Goal: Information Seeking & Learning: Learn about a topic

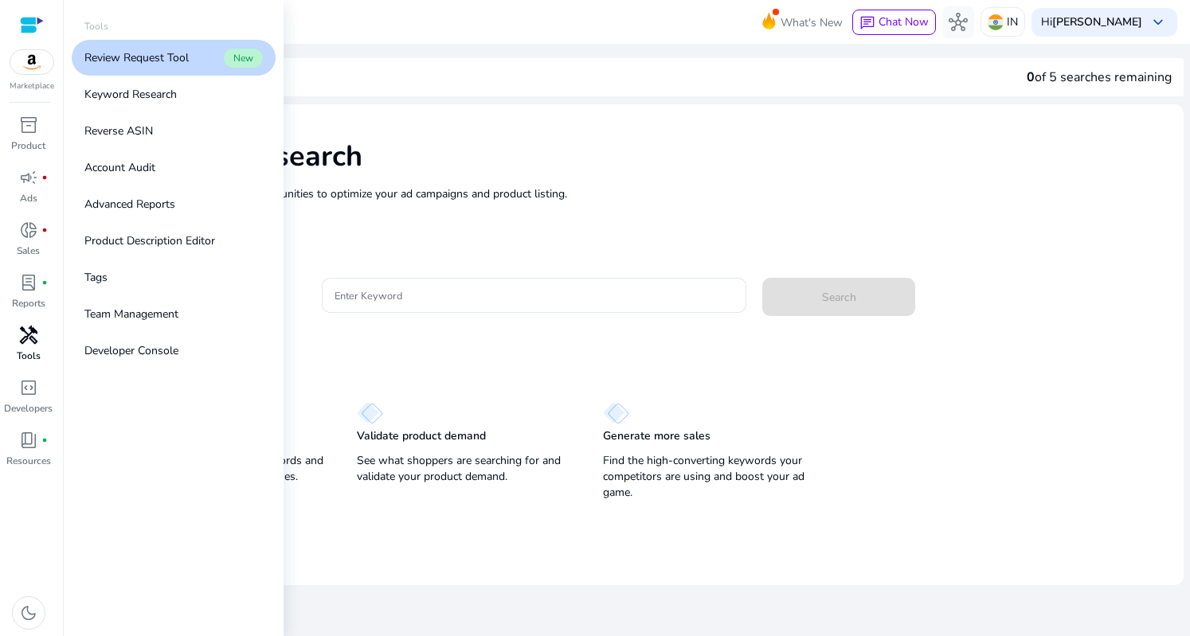
click at [25, 345] on span "handyman" at bounding box center [28, 335] width 19 height 19
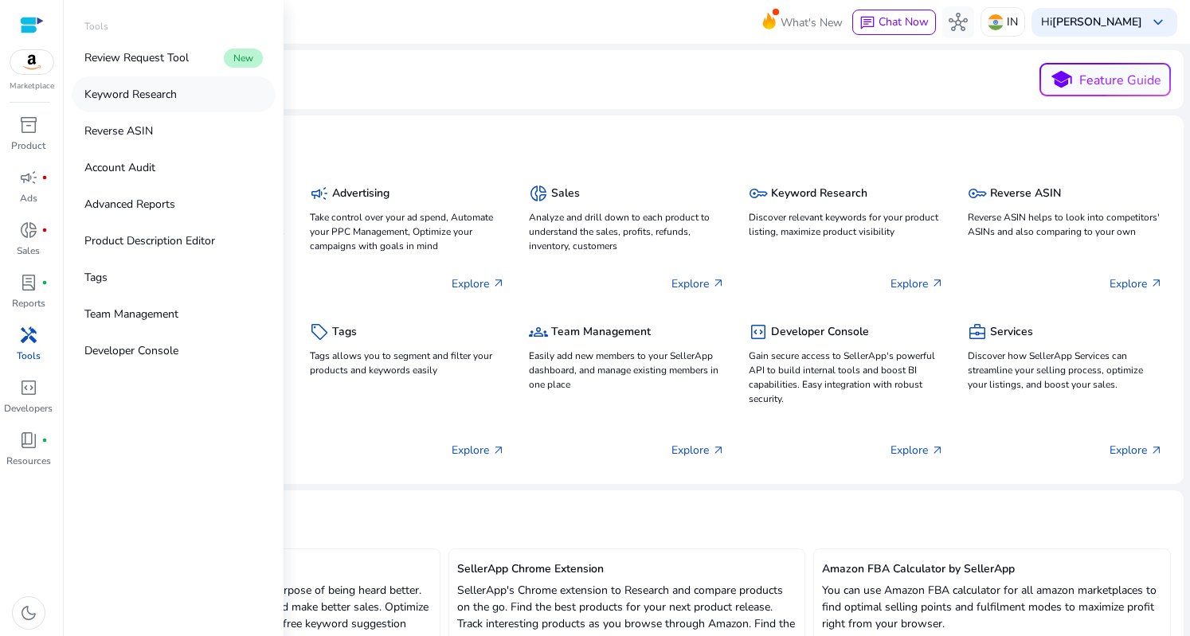
click at [140, 95] on p "Keyword Research" at bounding box center [130, 94] width 92 height 17
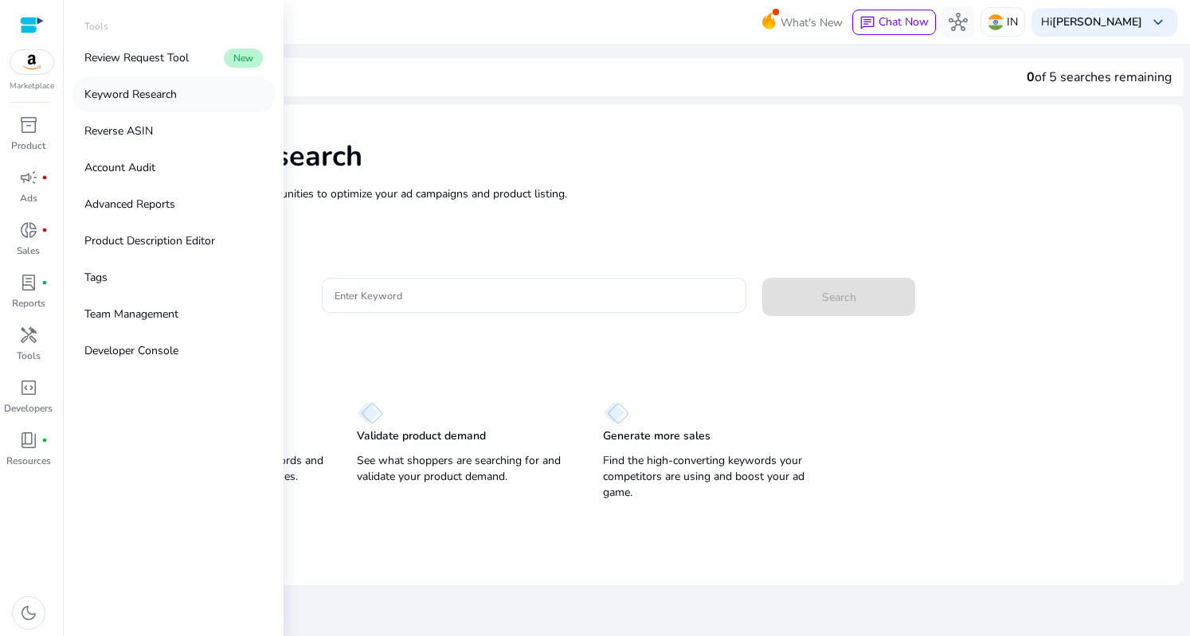
click at [140, 95] on p "Keyword Research" at bounding box center [130, 94] width 92 height 17
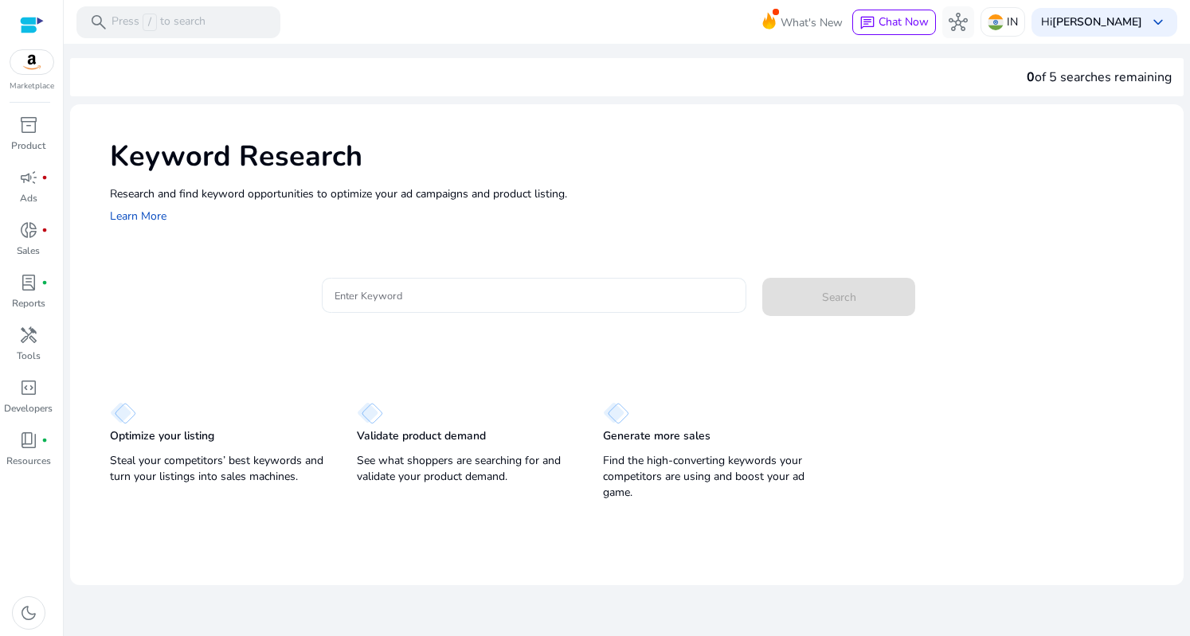
click at [377, 288] on input "Enter Keyword" at bounding box center [534, 296] width 399 height 18
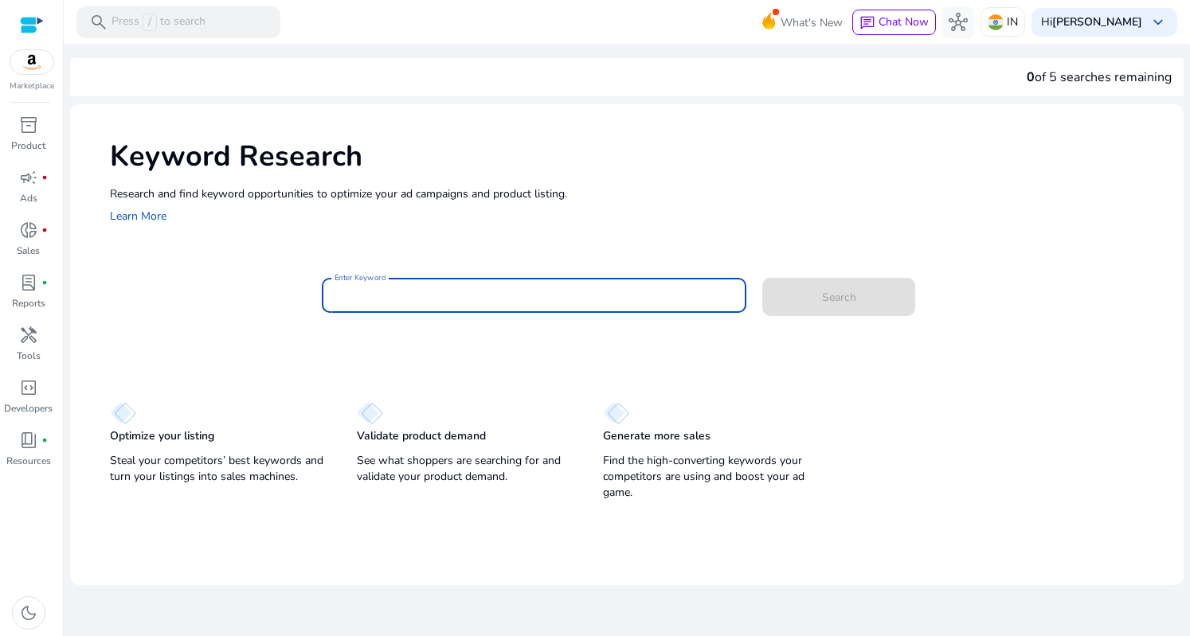
paste input "**********"
type input "**********"
click at [835, 305] on span "Search" at bounding box center [839, 297] width 34 height 17
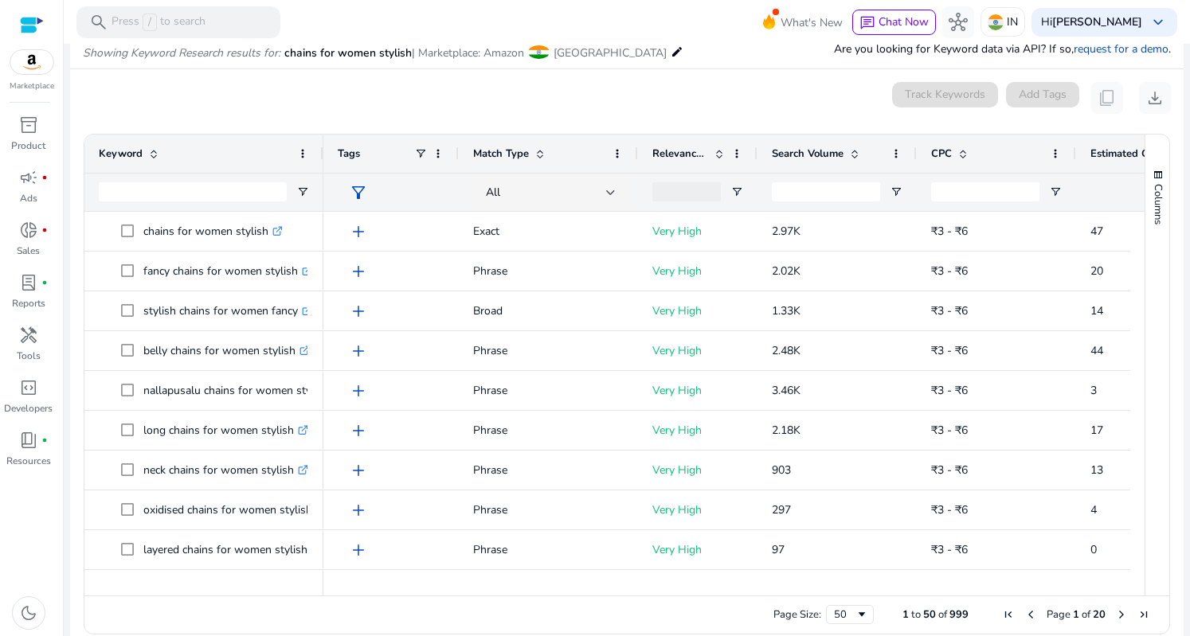
scroll to position [190, 0]
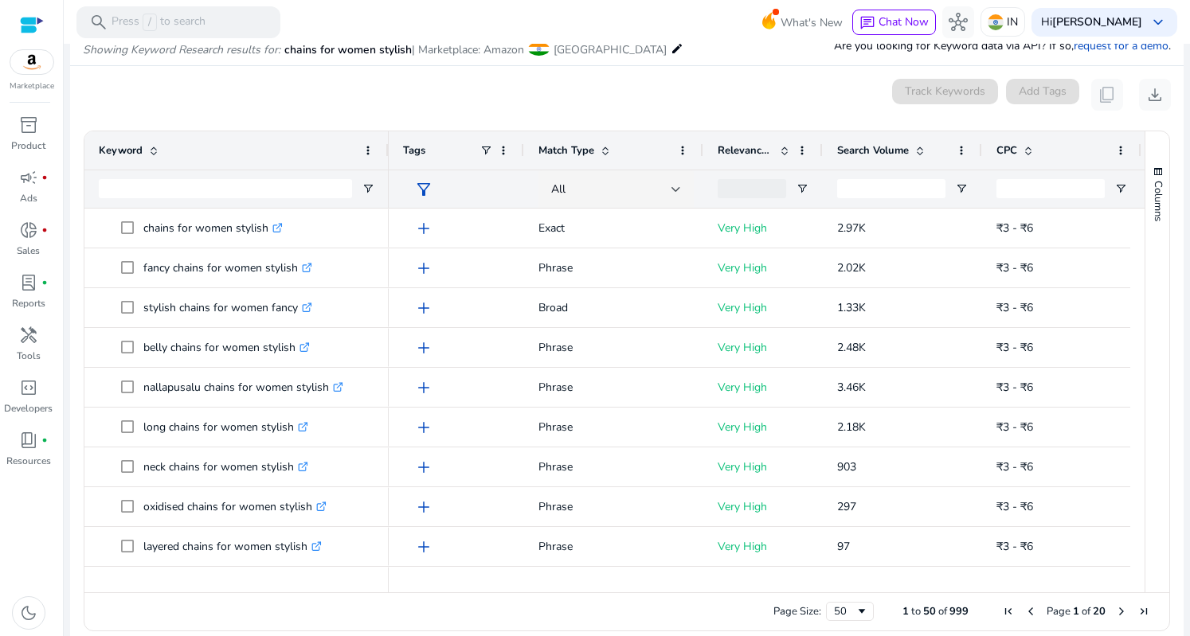
drag, startPoint x: 322, startPoint y: 158, endPoint x: 390, endPoint y: 158, distance: 68.5
click at [390, 158] on div at bounding box center [388, 150] width 6 height 38
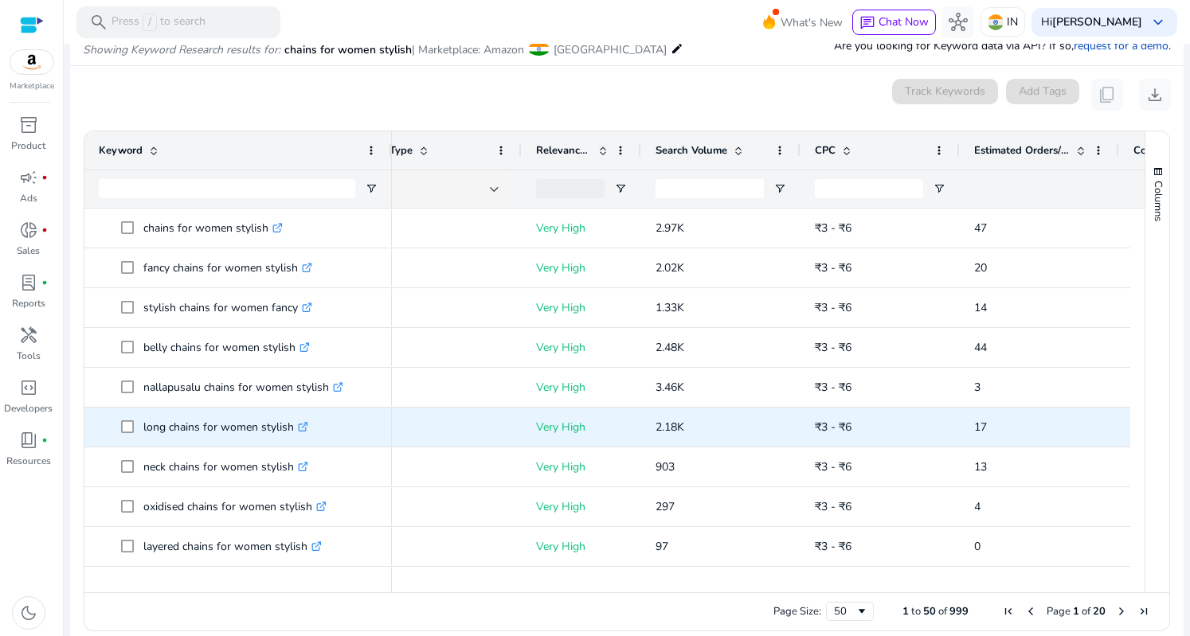
scroll to position [0, 0]
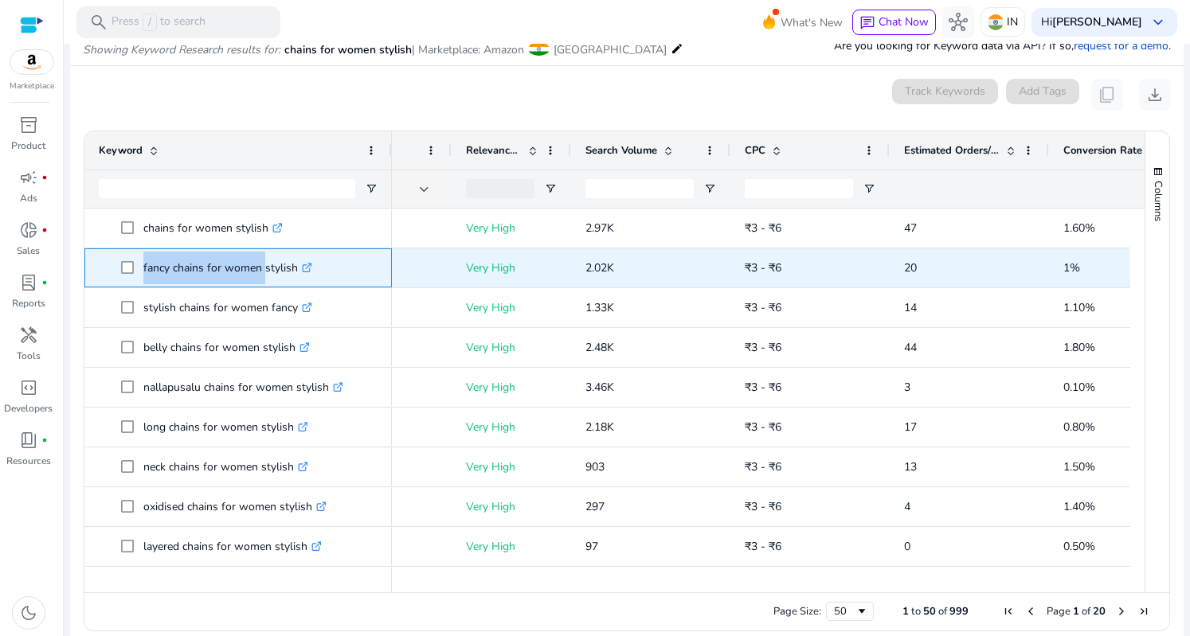
copy span "fancy chains for women"
drag, startPoint x: 140, startPoint y: 268, endPoint x: 260, endPoint y: 267, distance: 120.3
click at [260, 267] on span "fancy chains for women stylish .st0{fill:#2c8af8}" at bounding box center [249, 268] width 256 height 33
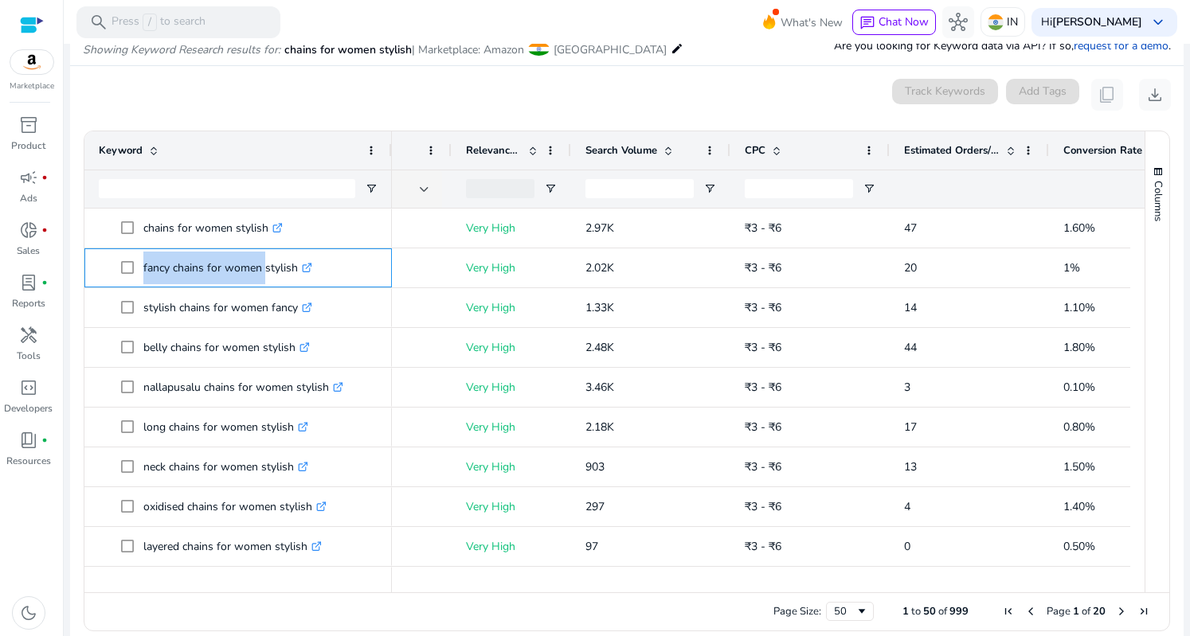
copy span "fancy chains for women"
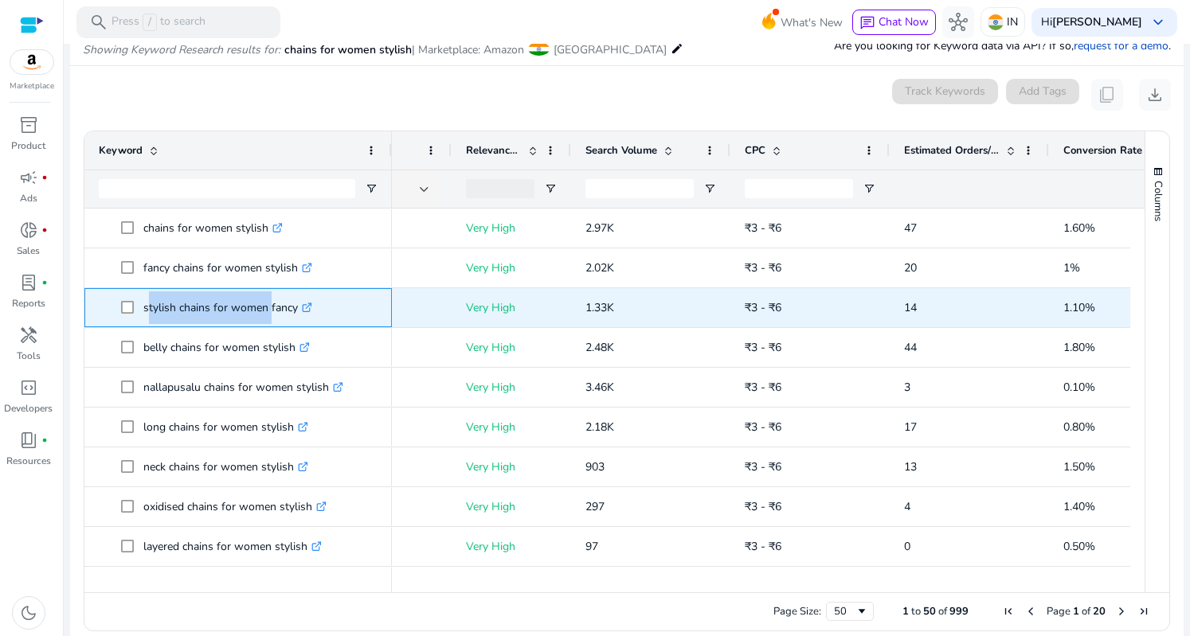
drag, startPoint x: 144, startPoint y: 308, endPoint x: 265, endPoint y: 318, distance: 121.4
click at [265, 318] on p "stylish chains for women fancy .st0{fill:#2c8af8}" at bounding box center [227, 308] width 169 height 33
copy p "stylish chains for women"
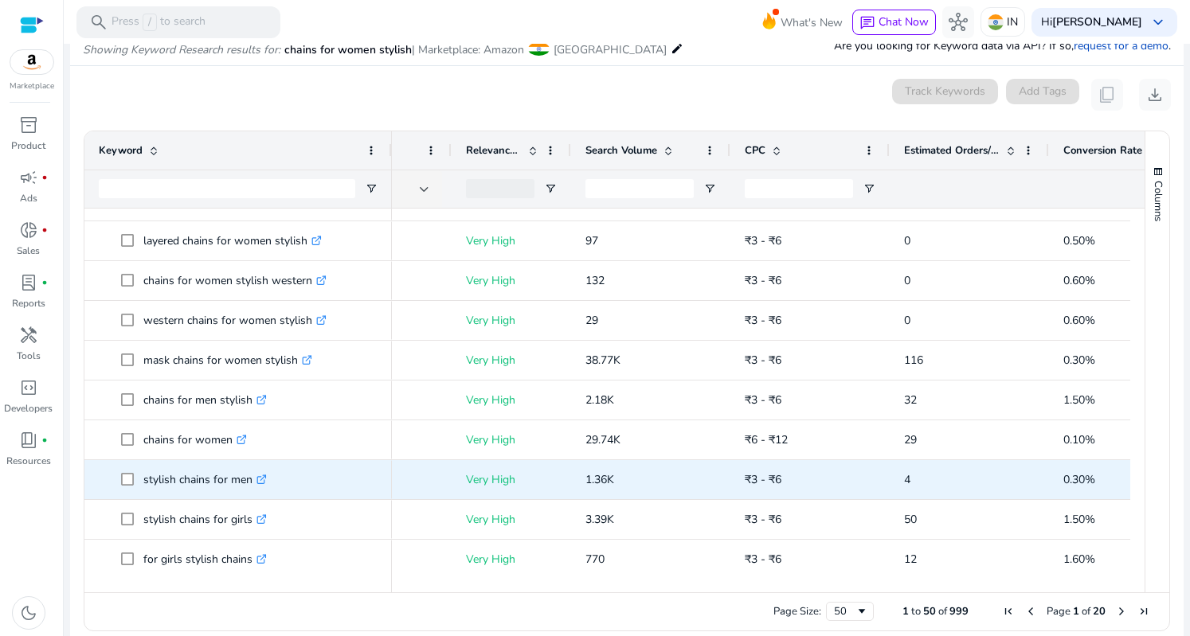
scroll to position [319, 0]
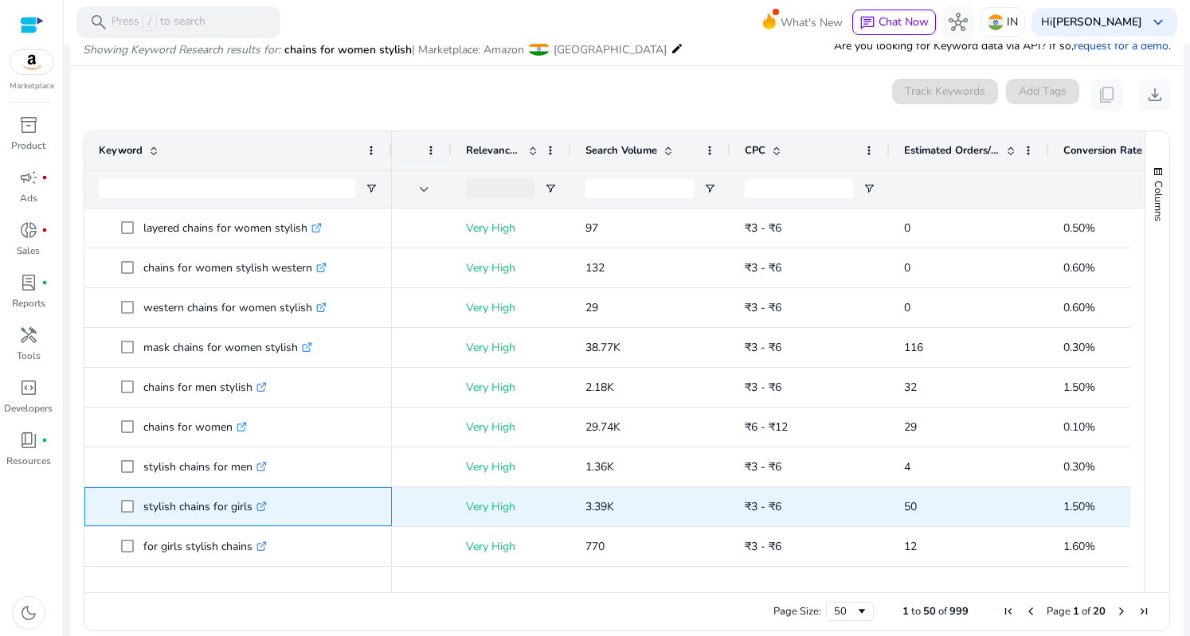
copy span "stylish chains for girls"
drag, startPoint x: 139, startPoint y: 505, endPoint x: 250, endPoint y: 515, distance: 111.1
click at [250, 515] on span "stylish chains for girls .st0{fill:#2c8af8}" at bounding box center [249, 507] width 256 height 33
click at [264, 505] on icon ".st0{fill:#2c8af8}" at bounding box center [261, 507] width 10 height 10
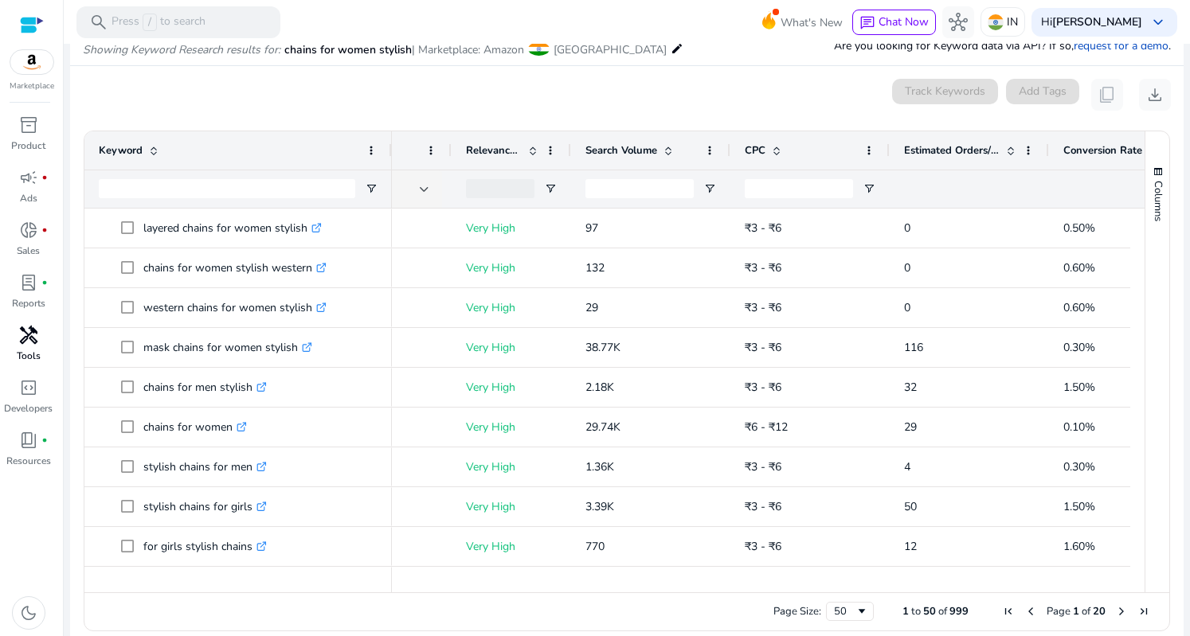
click at [25, 333] on span "handyman" at bounding box center [28, 335] width 19 height 19
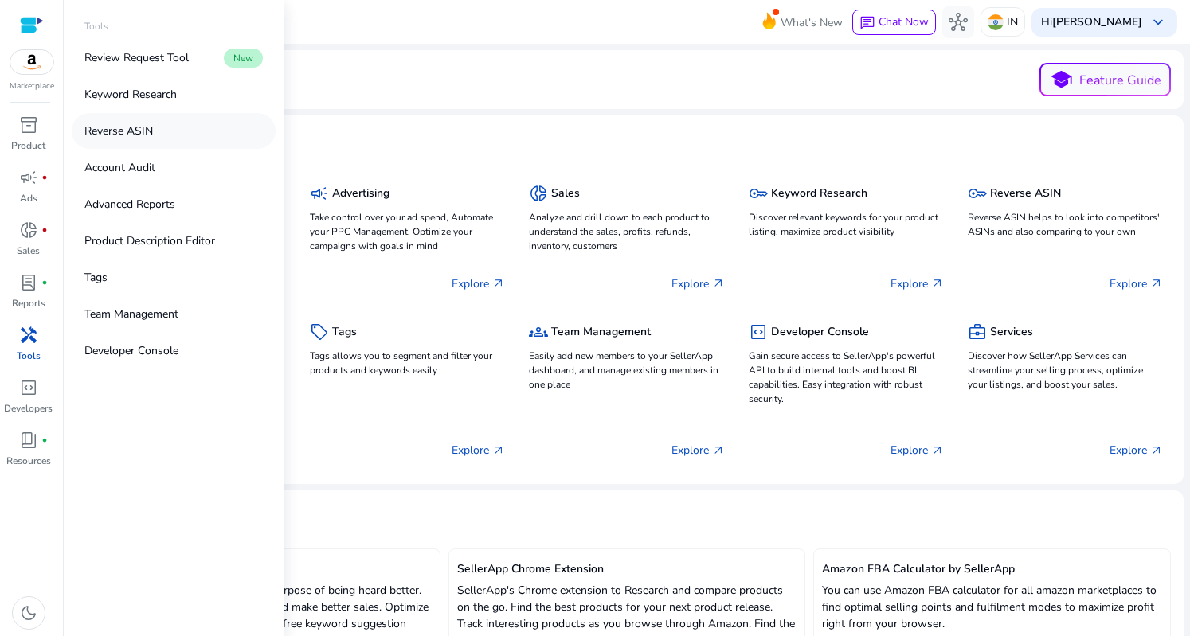
click at [121, 132] on p "Reverse ASIN" at bounding box center [118, 131] width 69 height 17
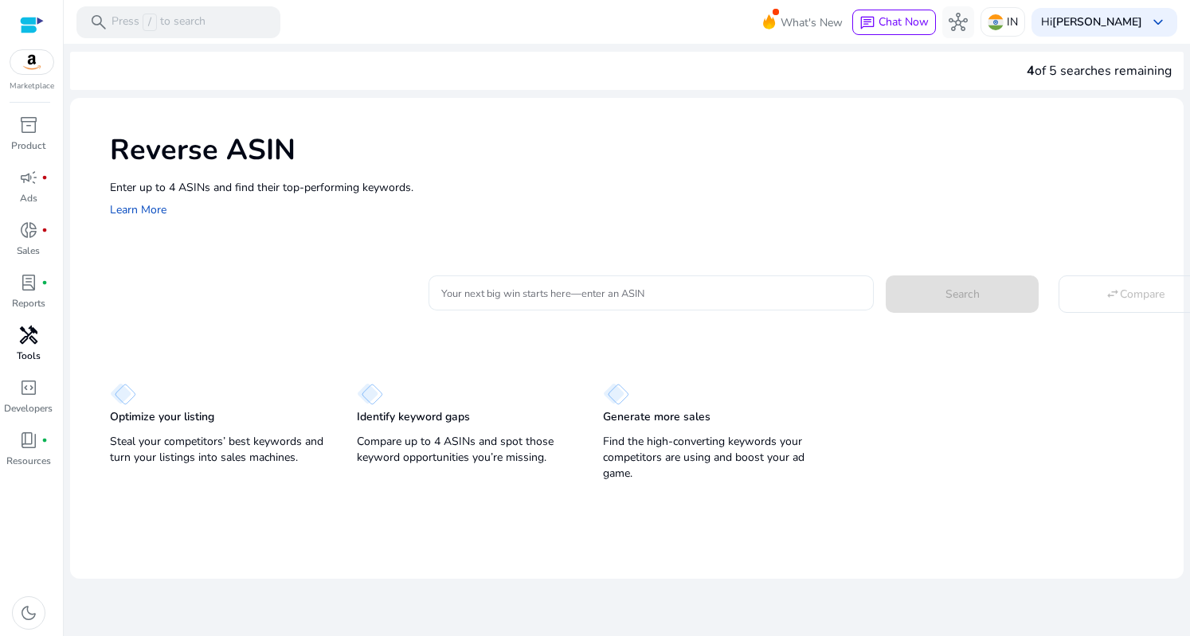
click at [501, 296] on input "Your next big win starts here—enter an ASIN" at bounding box center [651, 293] width 420 height 18
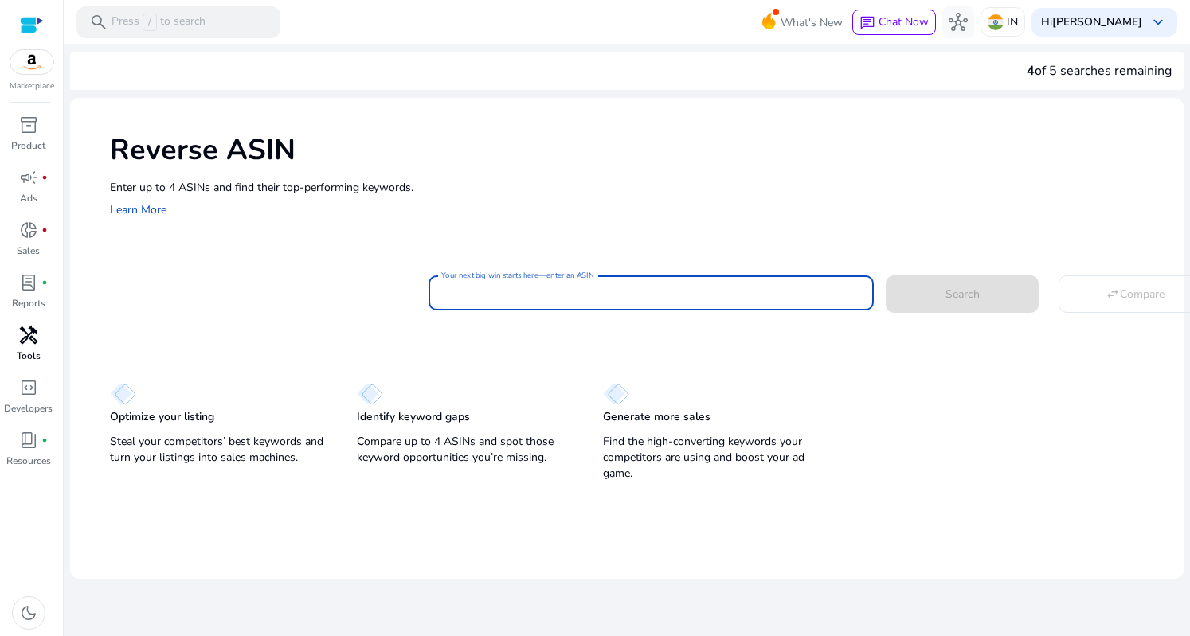
paste input "**********"
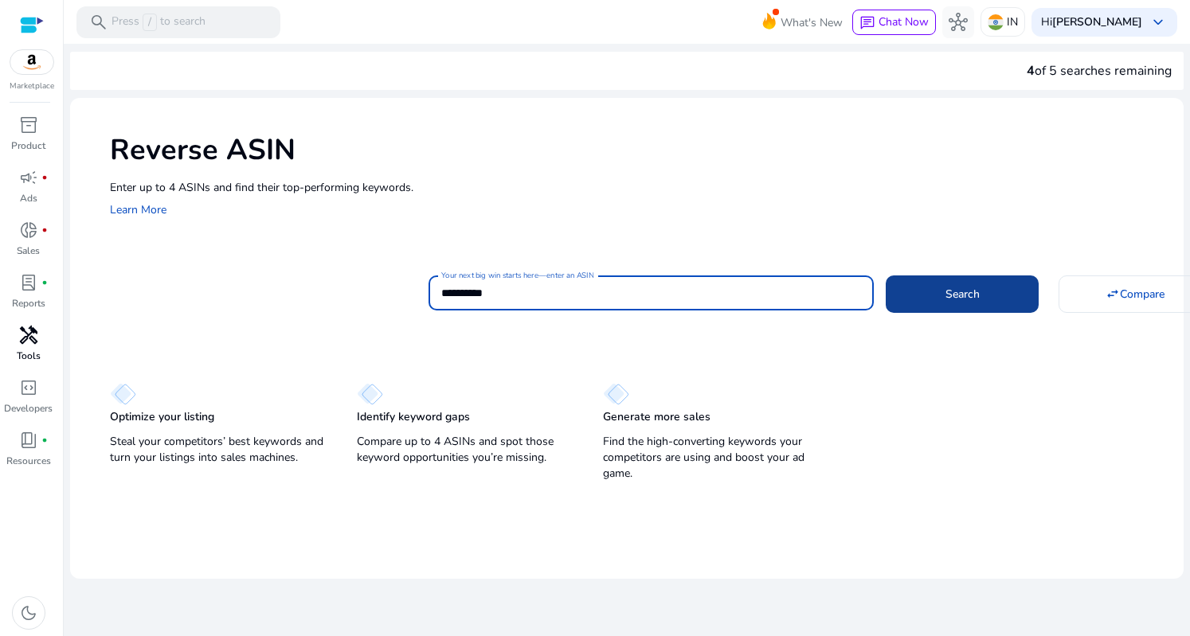
type input "**********"
click at [938, 300] on span at bounding box center [962, 294] width 153 height 38
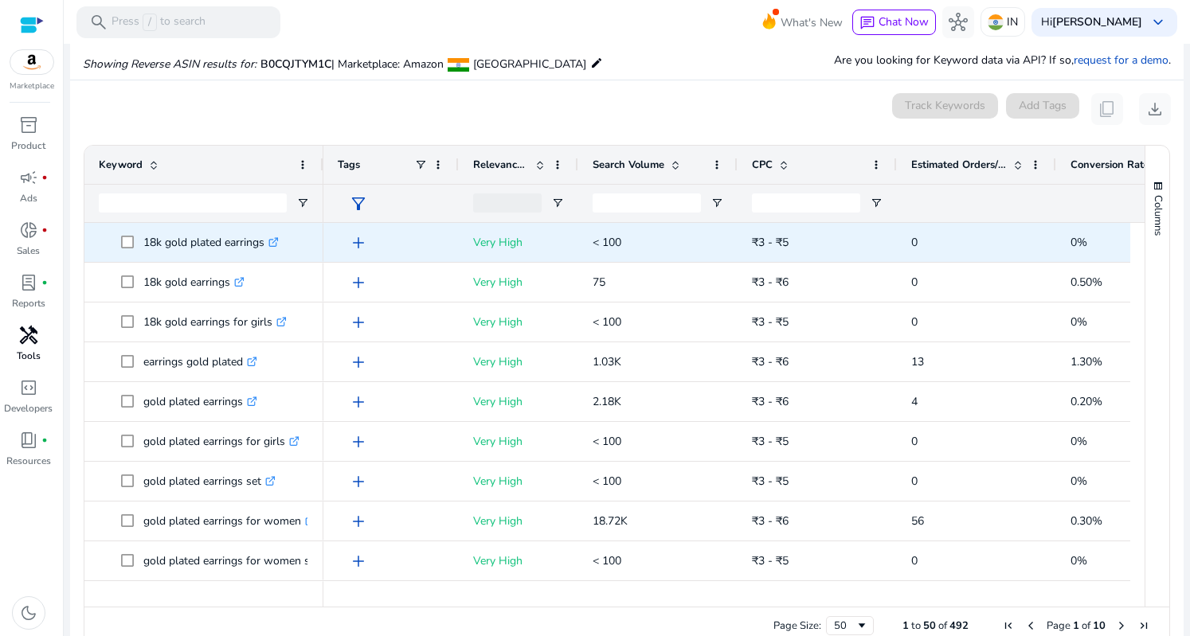
scroll to position [170, 0]
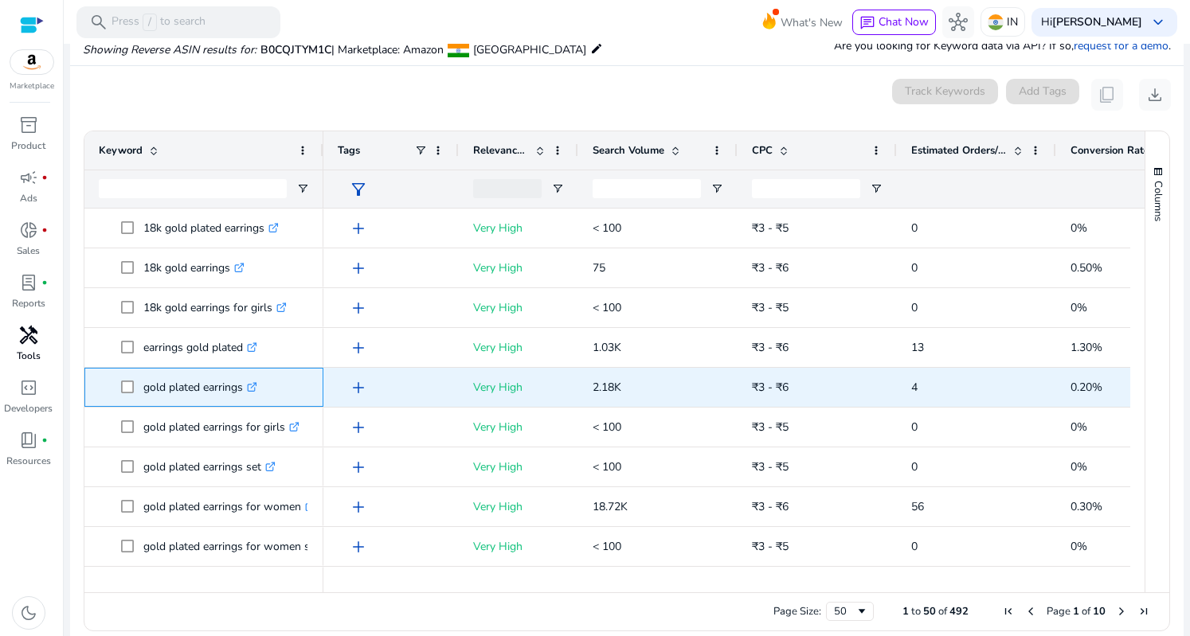
drag, startPoint x: 140, startPoint y: 388, endPoint x: 241, endPoint y: 394, distance: 101.4
click at [241, 394] on span "gold plated earrings .st0{fill:#2c8af8}" at bounding box center [215, 387] width 188 height 33
copy span "gold plated earrings"
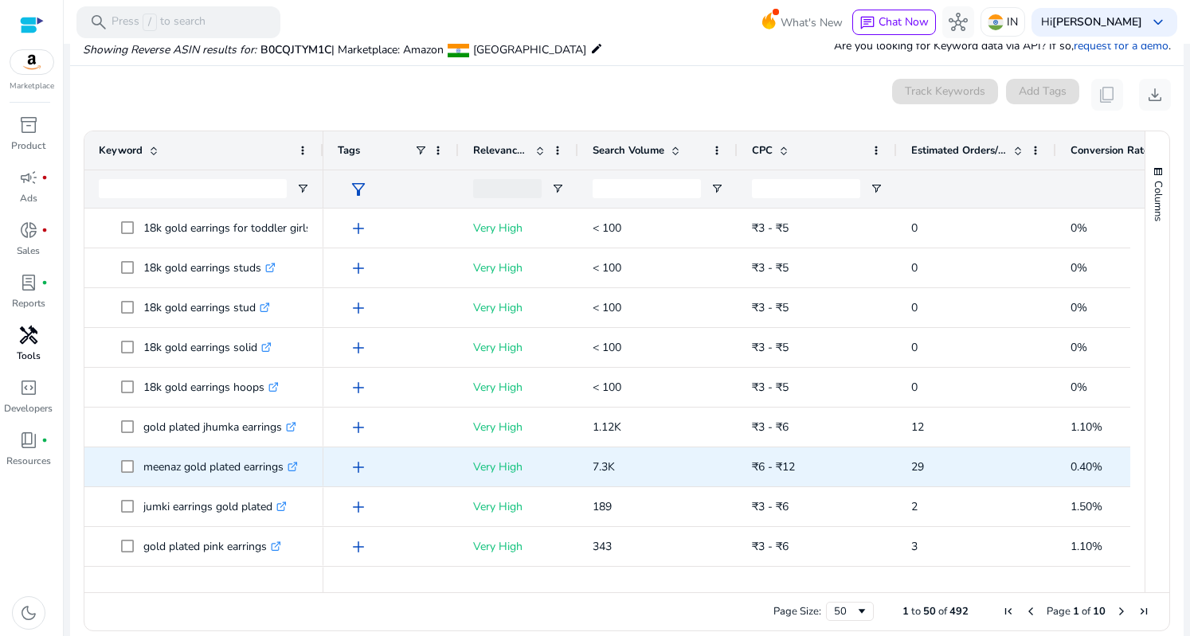
scroll to position [478, 0]
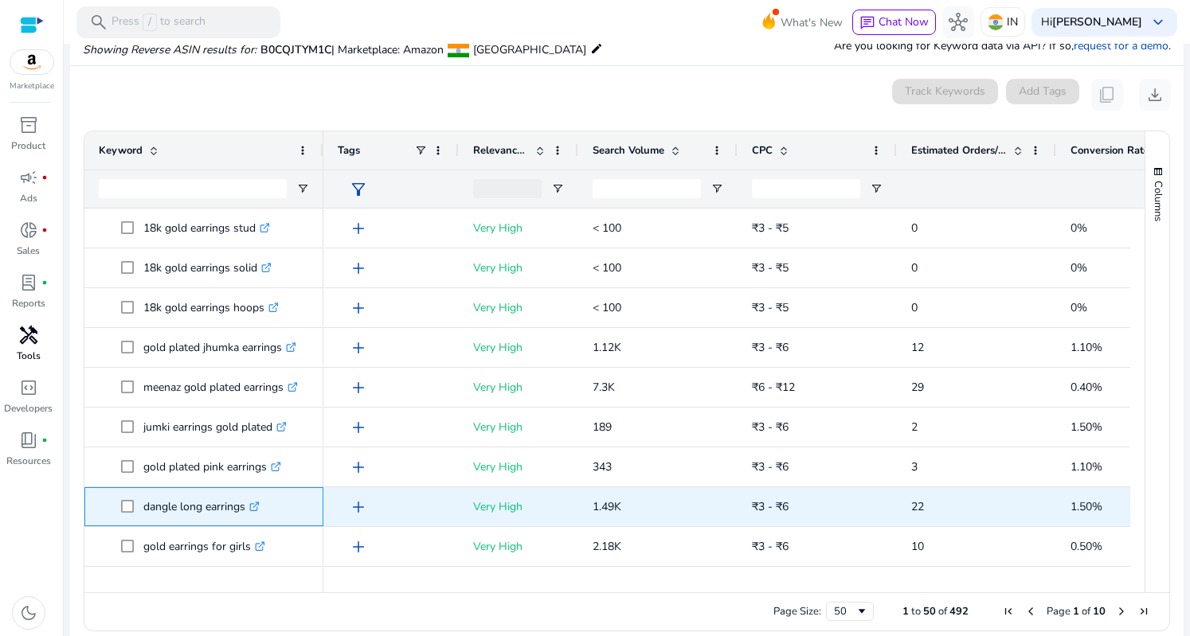
drag, startPoint x: 140, startPoint y: 511, endPoint x: 255, endPoint y: 513, distance: 114.7
click at [255, 513] on span "dangle long earrings .st0{fill:#2c8af8}" at bounding box center [215, 507] width 188 height 33
copy span "dangle long earrings"
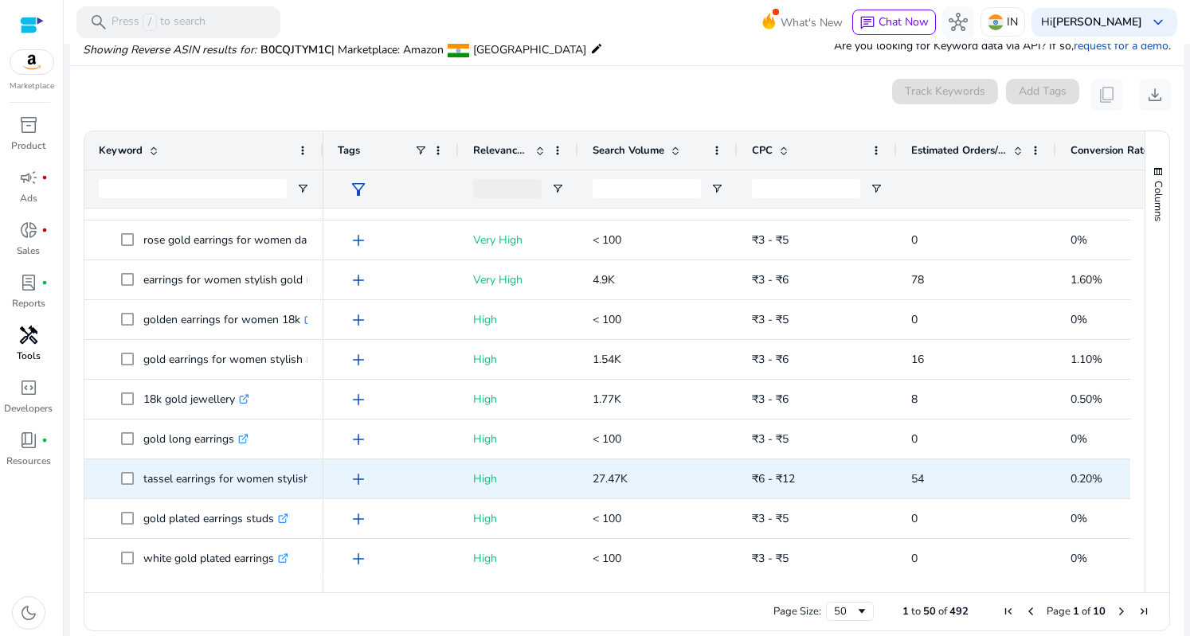
scroll to position [876, 0]
